Goal: Register for event/course

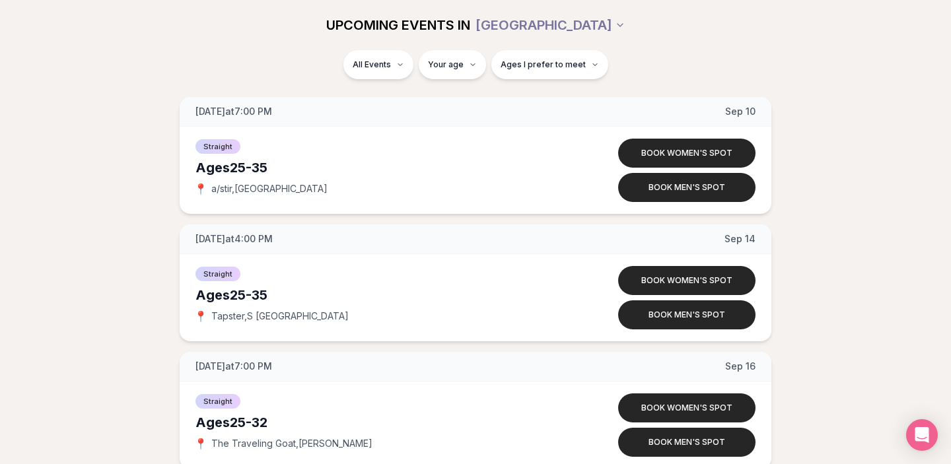
scroll to position [1706, 0]
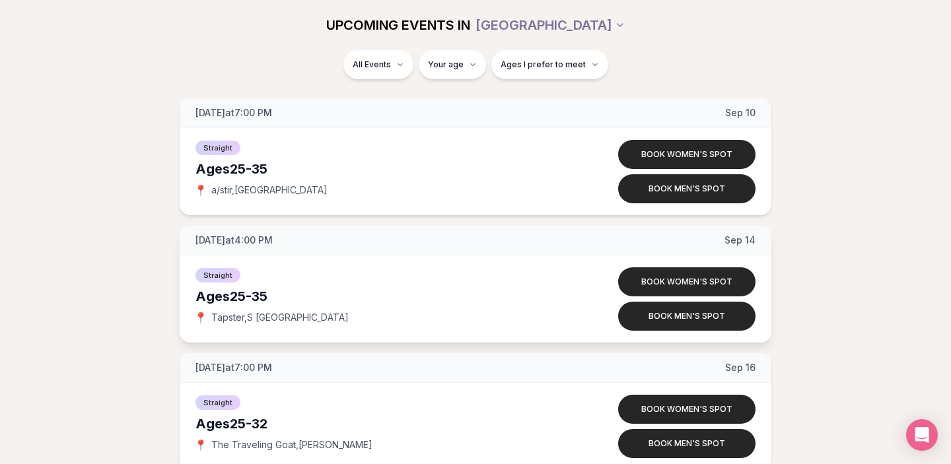
click at [269, 314] on span "Tapster , S Lake Union" at bounding box center [279, 317] width 137 height 13
click at [667, 309] on button "Book men's spot" at bounding box center [686, 316] width 137 height 29
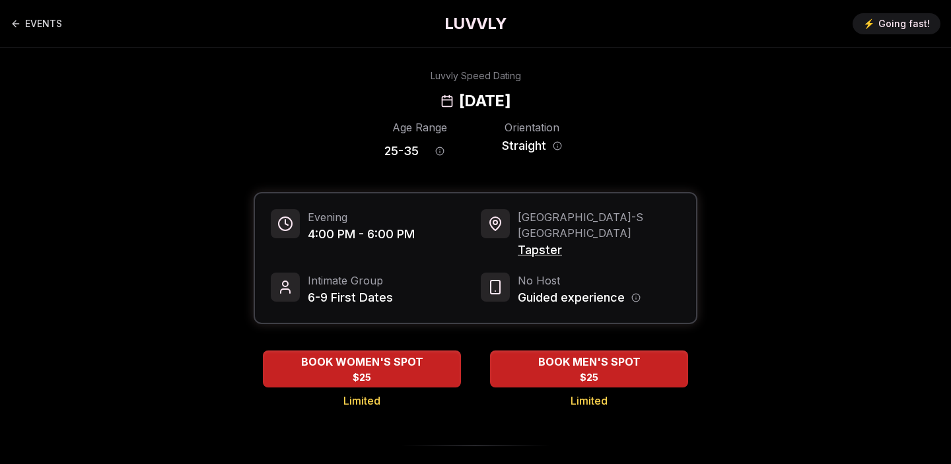
drag, startPoint x: 637, startPoint y: 281, endPoint x: 646, endPoint y: 285, distance: 9.5
click at [637, 293] on icon "Host information" at bounding box center [635, 297] width 9 height 9
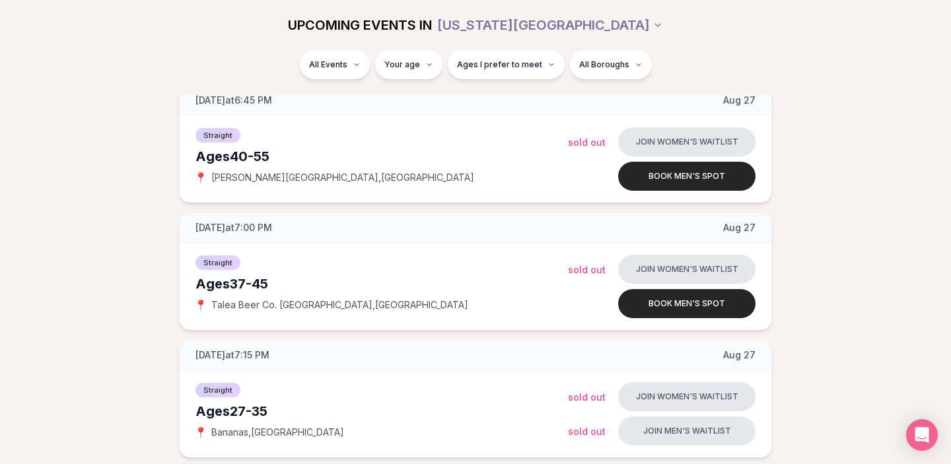
scroll to position [2357, 0]
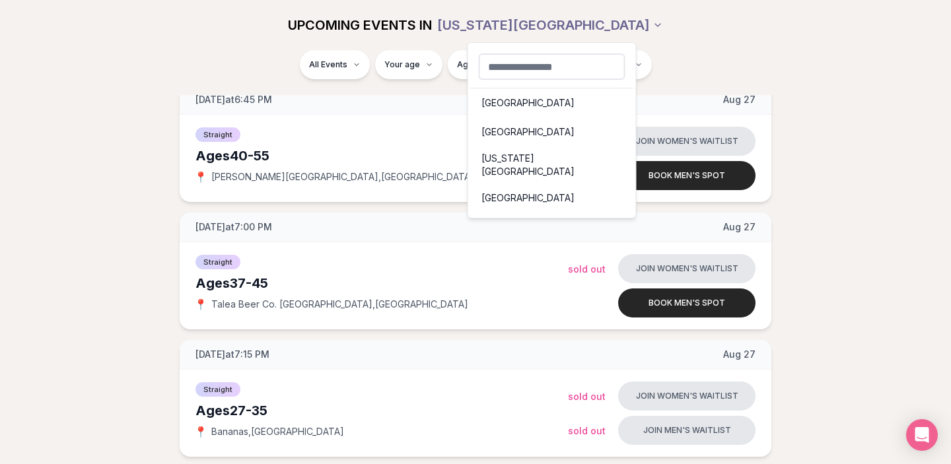
click at [520, 104] on div "[GEOGRAPHIC_DATA]" at bounding box center [552, 102] width 162 height 29
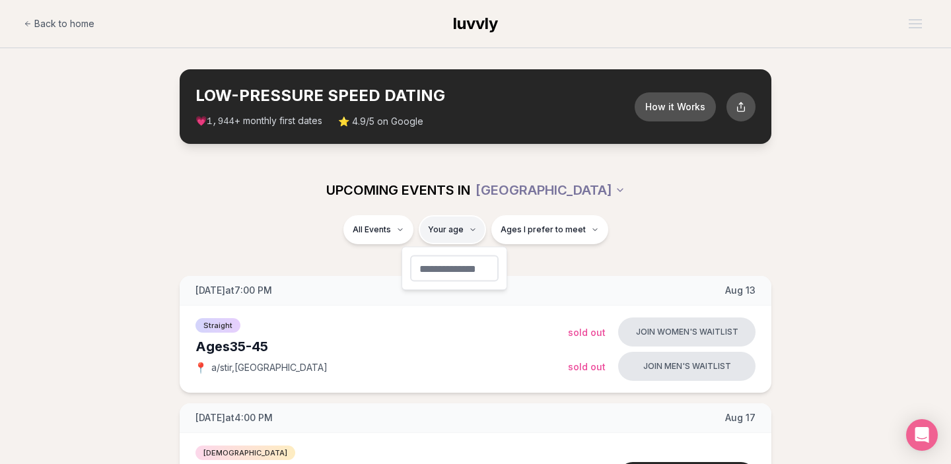
type input "**"
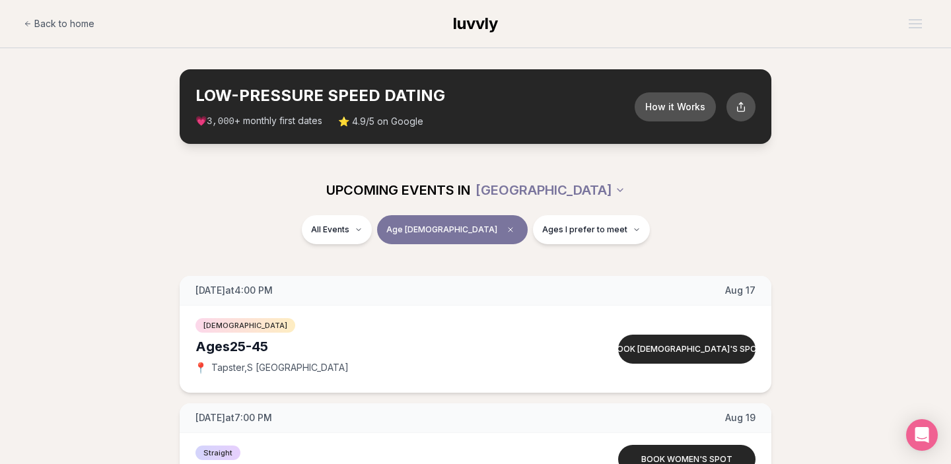
click at [626, 257] on div "All Events Age [DEMOGRAPHIC_DATA] Ages I prefer to meet" at bounding box center [475, 237] width 951 height 45
click at [576, 235] on button "Ages I prefer to meet" at bounding box center [591, 229] width 117 height 29
click at [523, 281] on span "Around my age" at bounding box center [543, 280] width 67 height 13
click at [502, 281] on button "Around my age" at bounding box center [496, 280] width 11 height 11
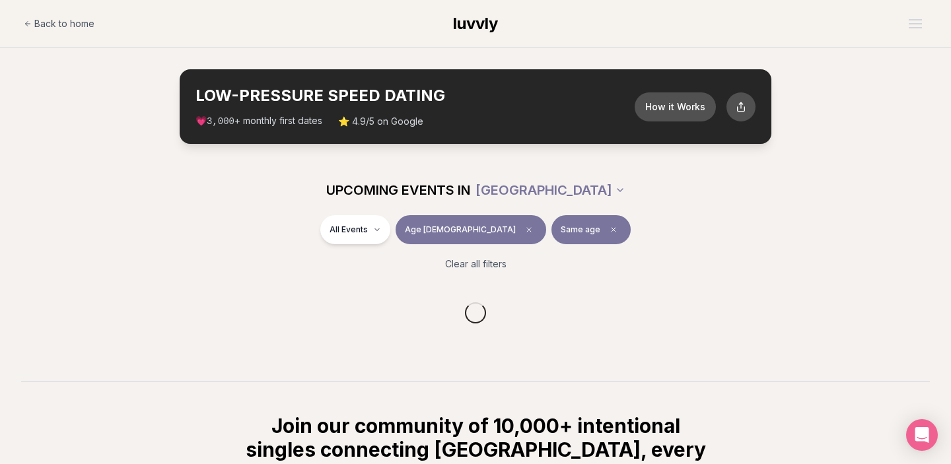
click at [673, 217] on div "All Events Age [DEMOGRAPHIC_DATA] Same age" at bounding box center [475, 232] width 739 height 34
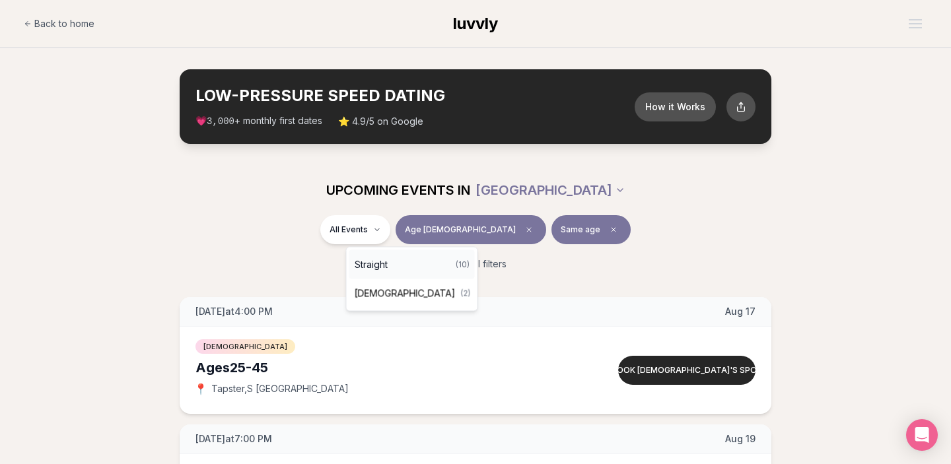
click at [405, 259] on div "Straight ( 10 )" at bounding box center [411, 264] width 125 height 29
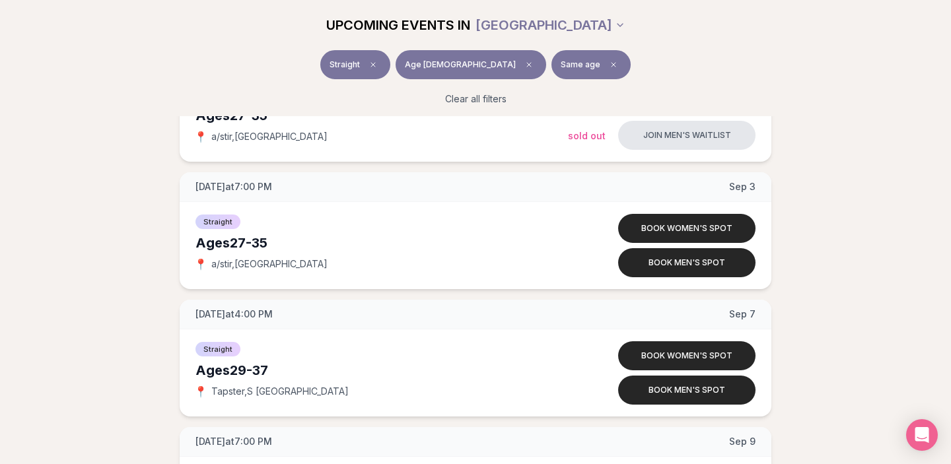
scroll to position [363, 0]
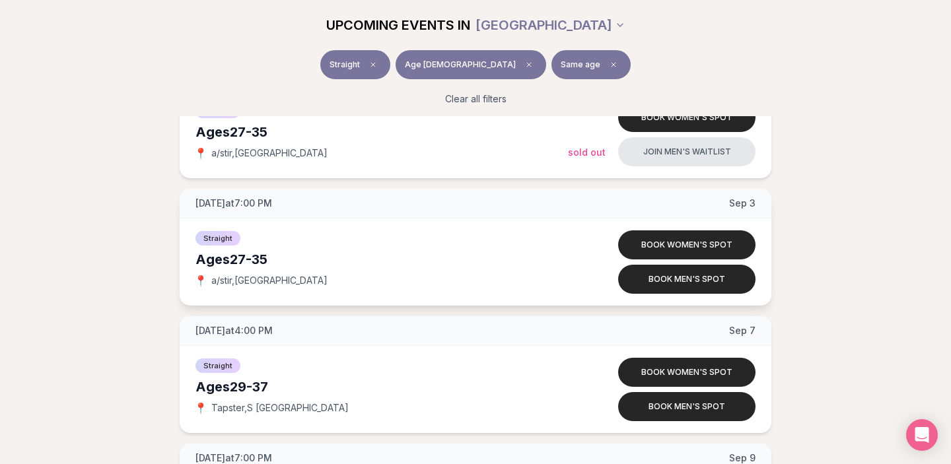
click at [247, 283] on span "a/stir , [GEOGRAPHIC_DATA]" at bounding box center [269, 280] width 116 height 13
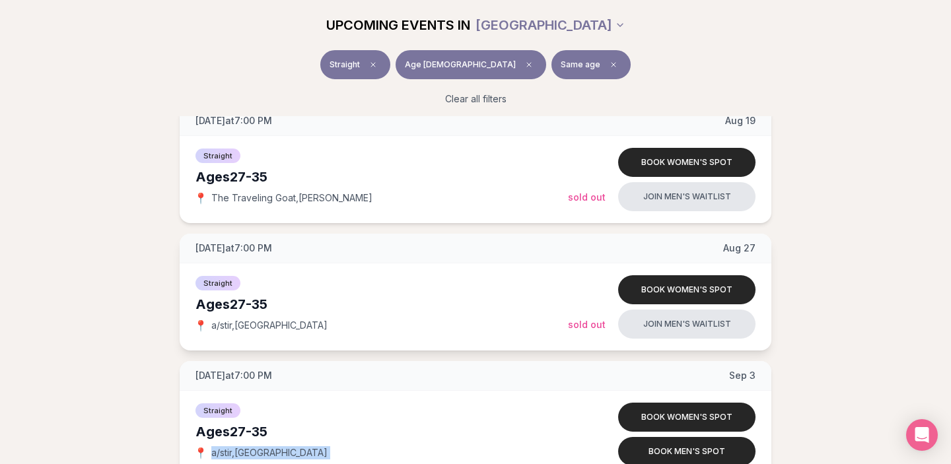
scroll to position [0, 0]
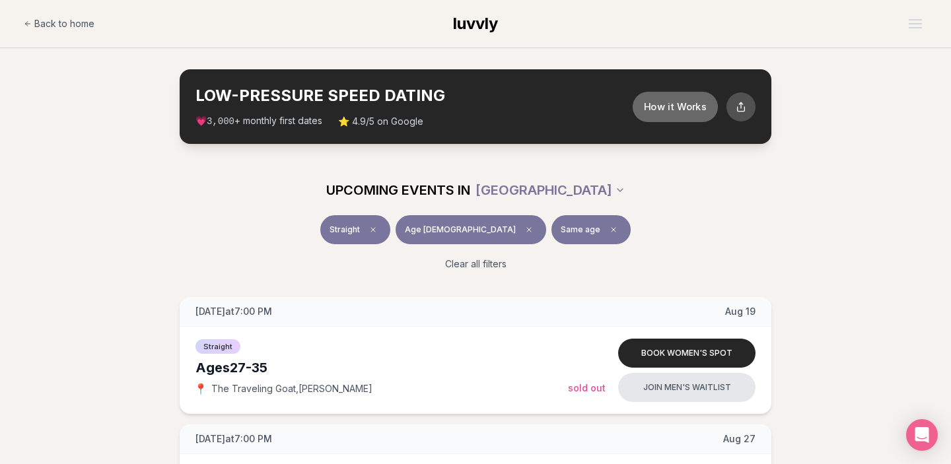
click at [692, 112] on button "How it Works" at bounding box center [674, 106] width 85 height 30
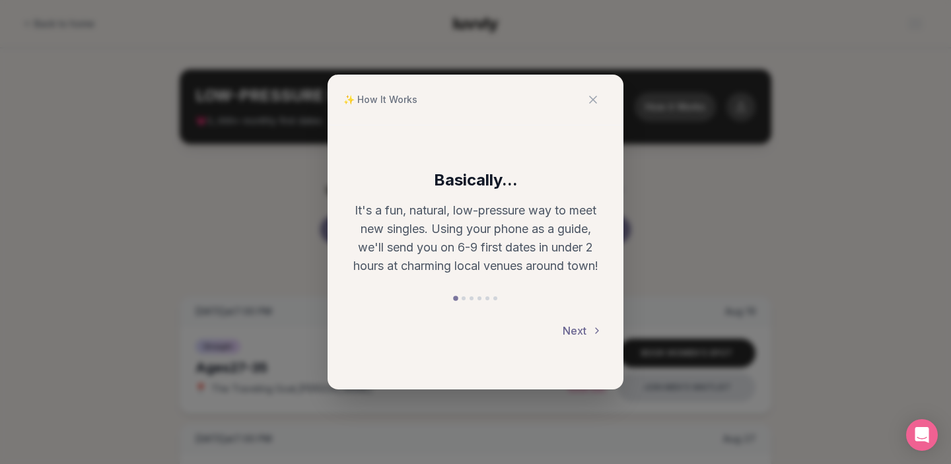
click at [589, 330] on button "Next" at bounding box center [582, 330] width 40 height 29
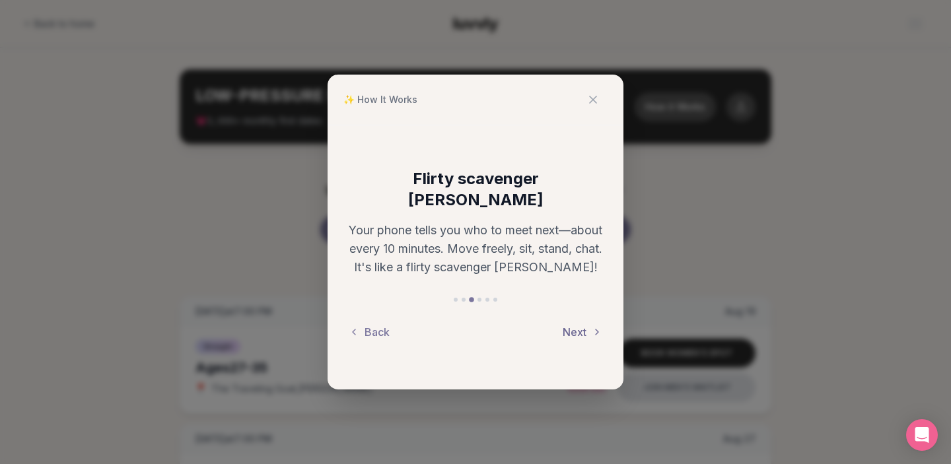
click at [588, 331] on button "Next" at bounding box center [582, 332] width 40 height 29
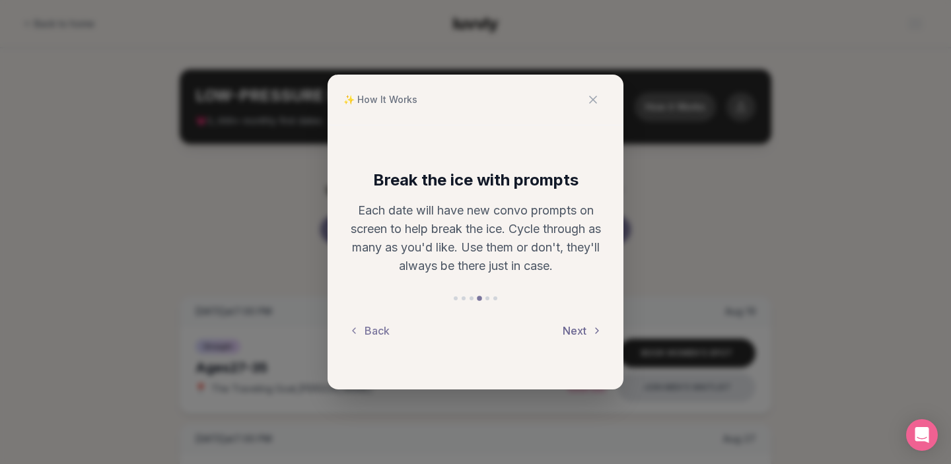
click at [588, 332] on button "Next" at bounding box center [582, 330] width 40 height 29
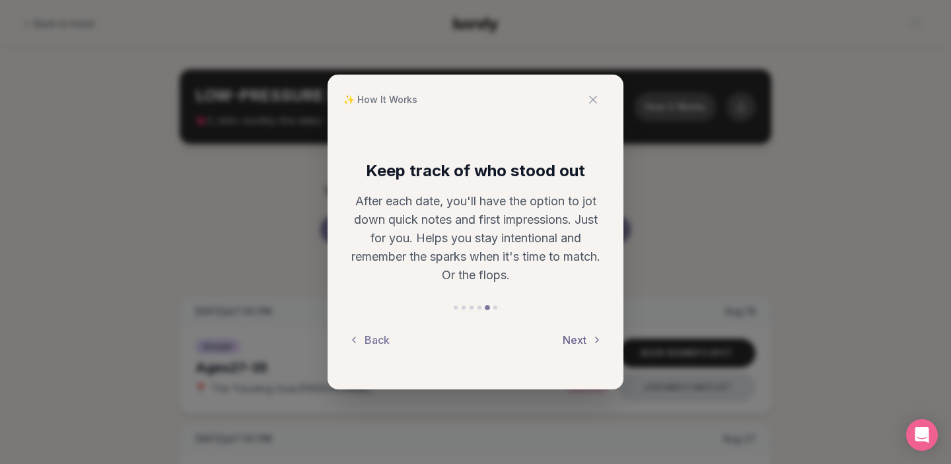
click at [588, 332] on button "Next" at bounding box center [582, 339] width 40 height 29
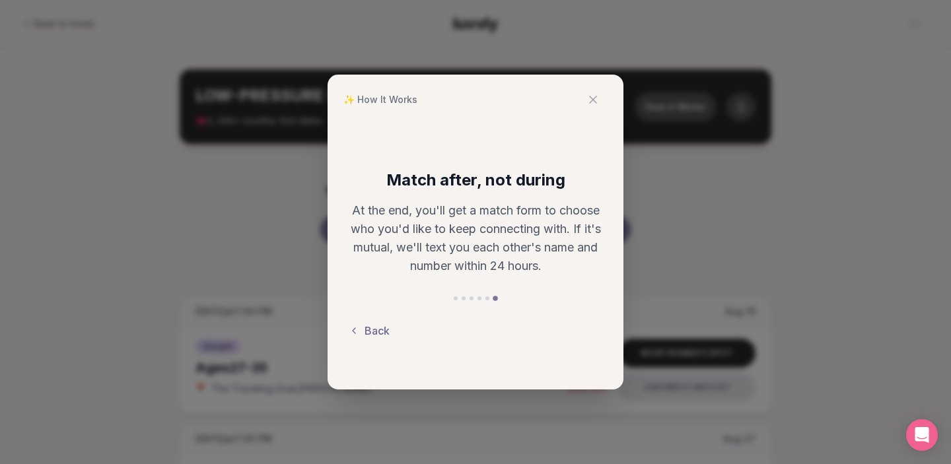
click at [380, 335] on button "Back" at bounding box center [369, 330] width 41 height 29
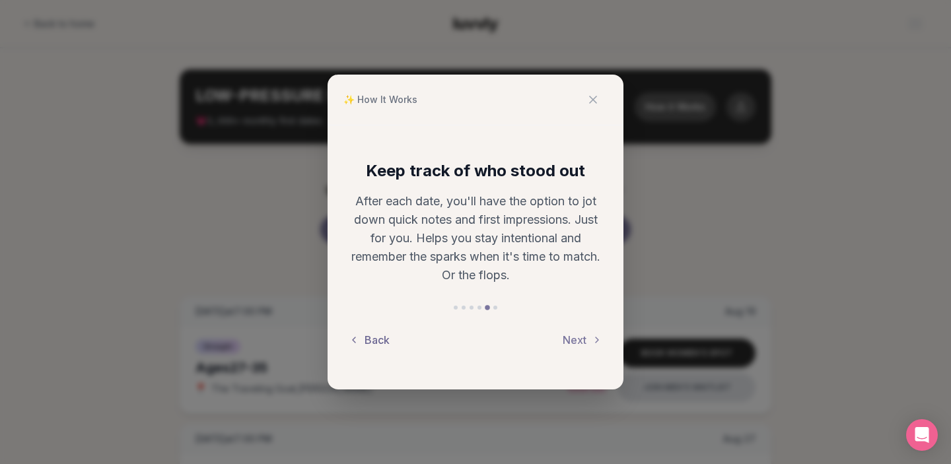
click at [380, 335] on button "Back" at bounding box center [369, 339] width 41 height 29
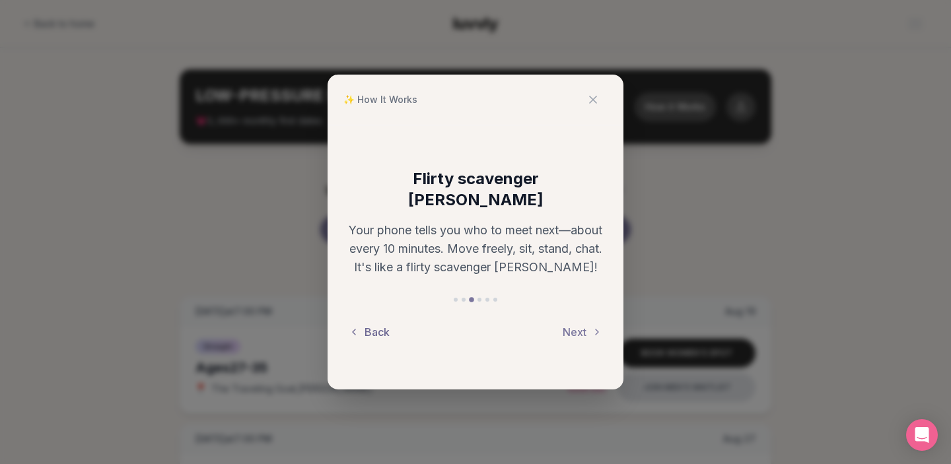
click at [380, 335] on button "Back" at bounding box center [369, 332] width 41 height 29
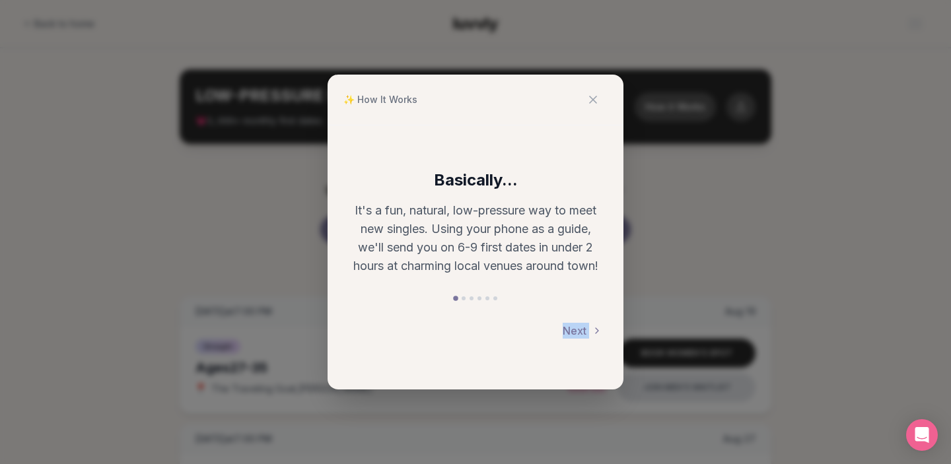
click at [380, 335] on div "Next" at bounding box center [475, 330] width 253 height 29
click at [595, 99] on icon at bounding box center [592, 99] width 13 height 13
